Goal: Task Accomplishment & Management: Manage account settings

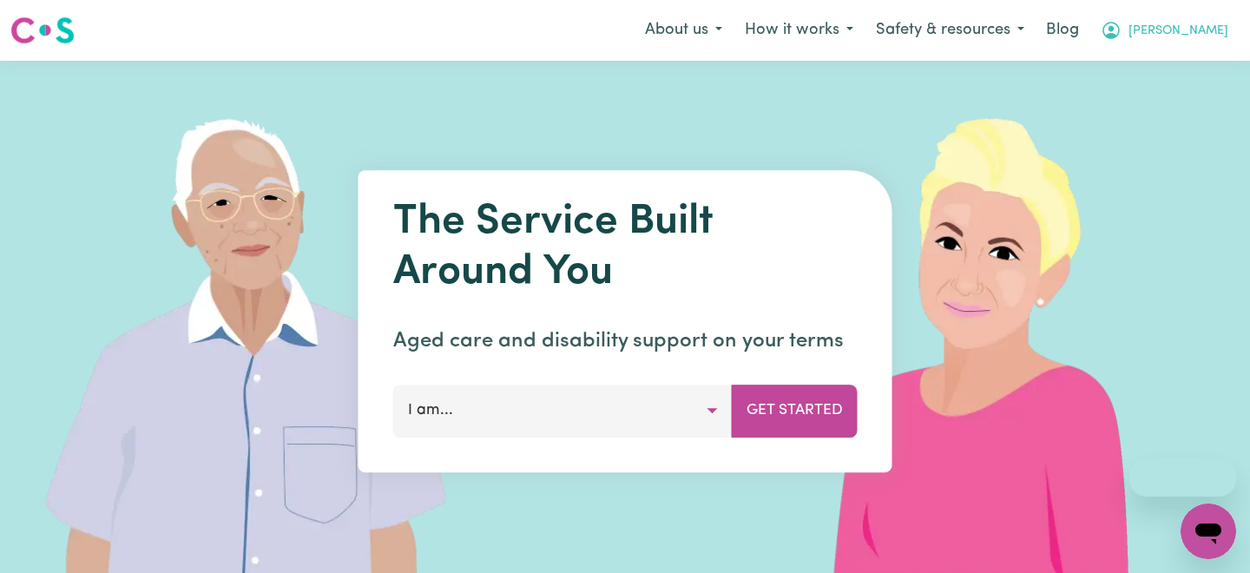
click at [1121, 30] on icon "My Account" at bounding box center [1111, 30] width 21 height 21
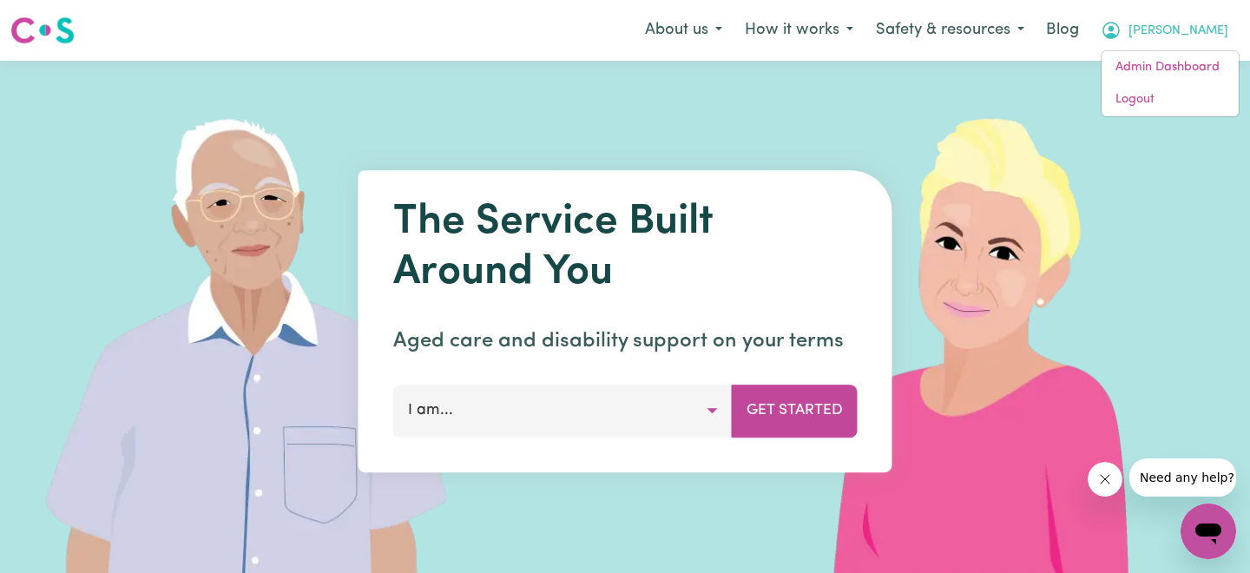
click at [817, 207] on h1 "The Service Built Around You" at bounding box center [625, 248] width 464 height 100
click at [1197, 31] on button "[PERSON_NAME]" at bounding box center [1164, 30] width 150 height 36
click at [1149, 113] on link "Logout" at bounding box center [1170, 99] width 137 height 33
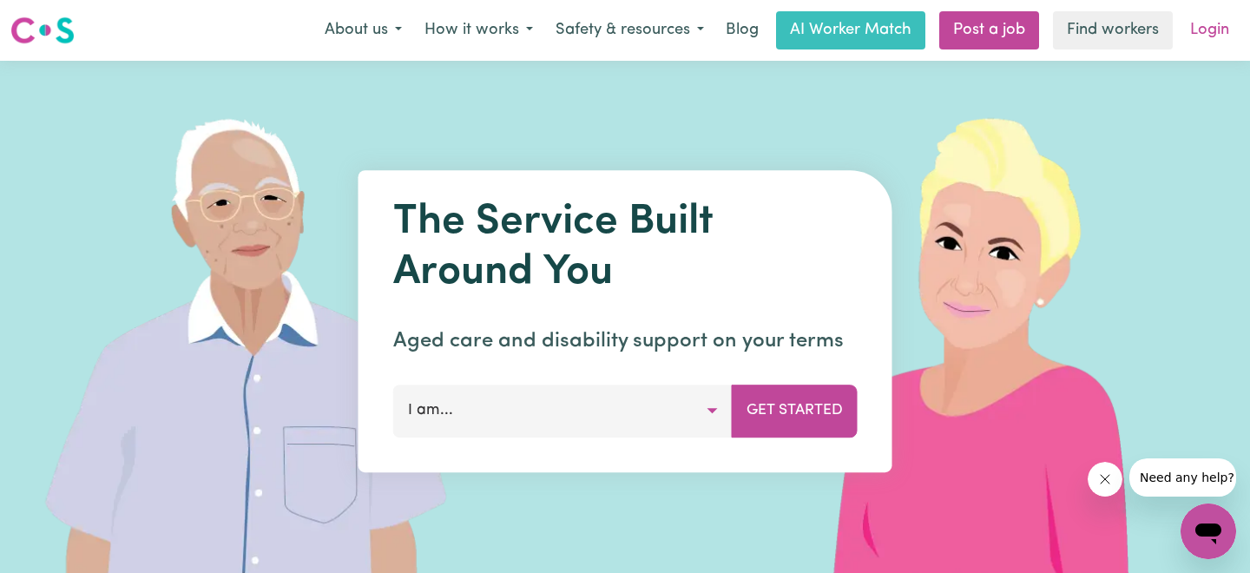
click at [1196, 30] on link "Login" at bounding box center [1210, 30] width 60 height 38
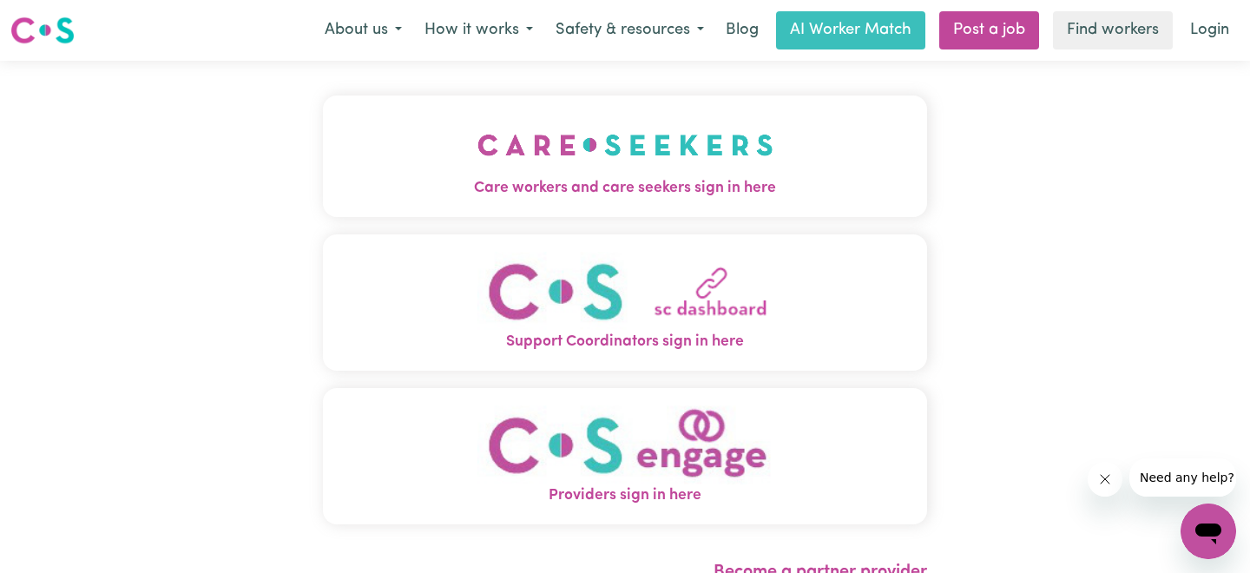
click at [623, 284] on img "Support Coordinators sign in here" at bounding box center [625, 291] width 296 height 79
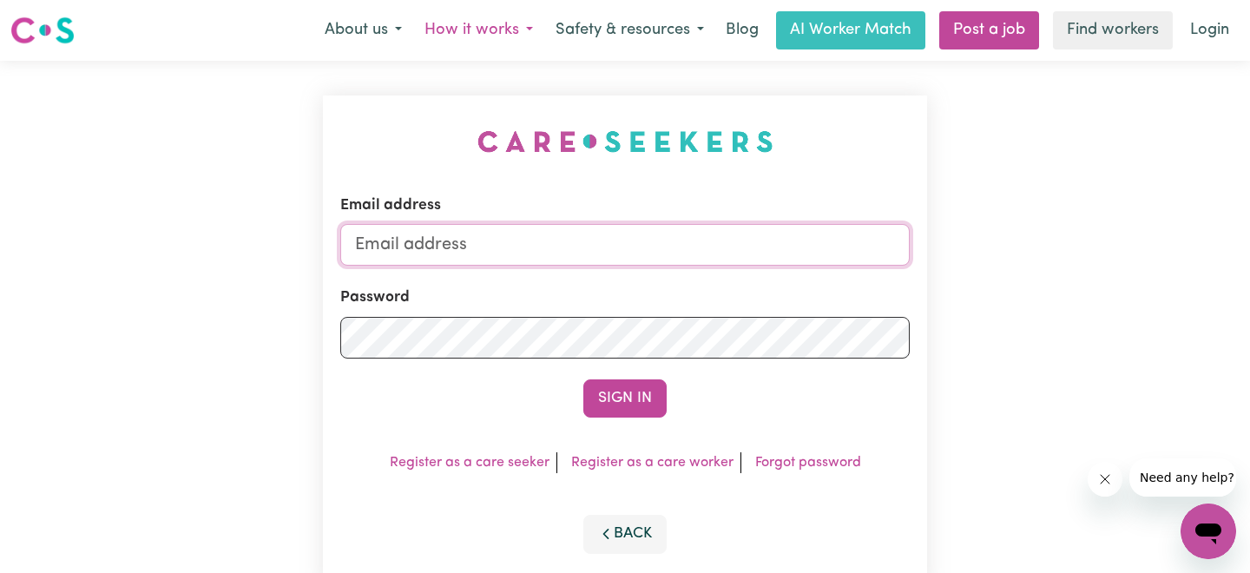
type input "[PERSON_NAME][EMAIL_ADDRESS][DOMAIN_NAME]"
